Goal: Check status: Check status

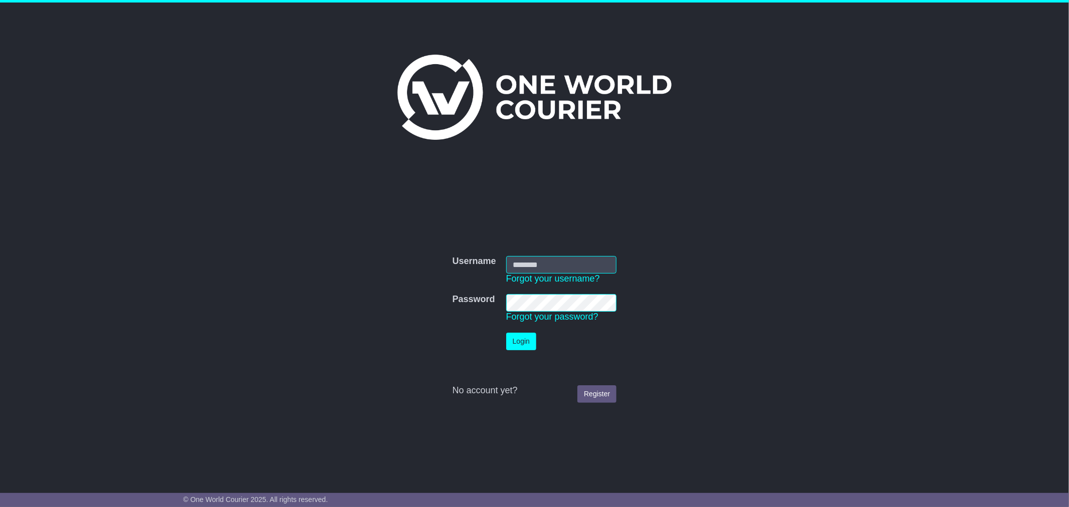
type input "**********"
click at [519, 350] on button "Login" at bounding box center [521, 342] width 30 height 18
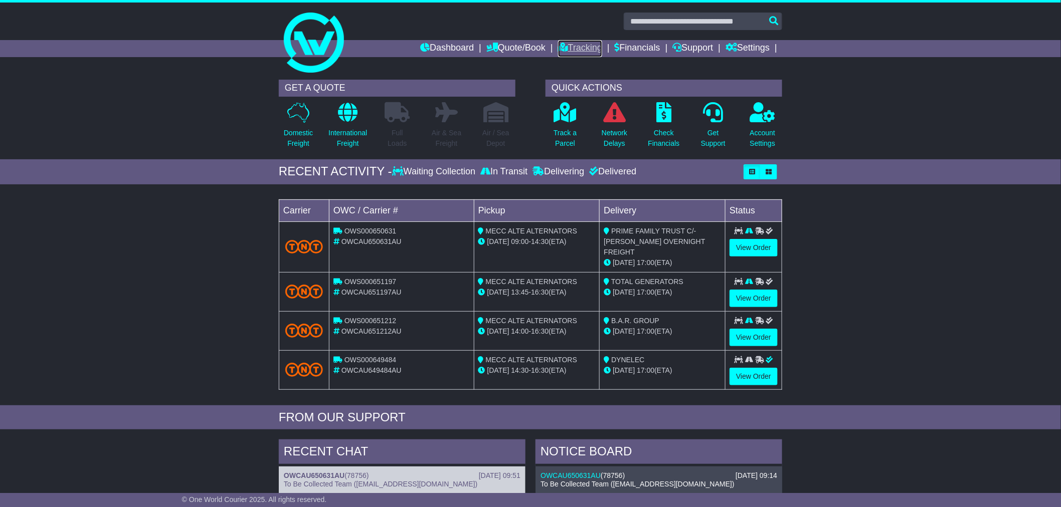
click at [575, 46] on link "Tracking" at bounding box center [580, 48] width 44 height 17
